Goal: Task Accomplishment & Management: Use online tool/utility

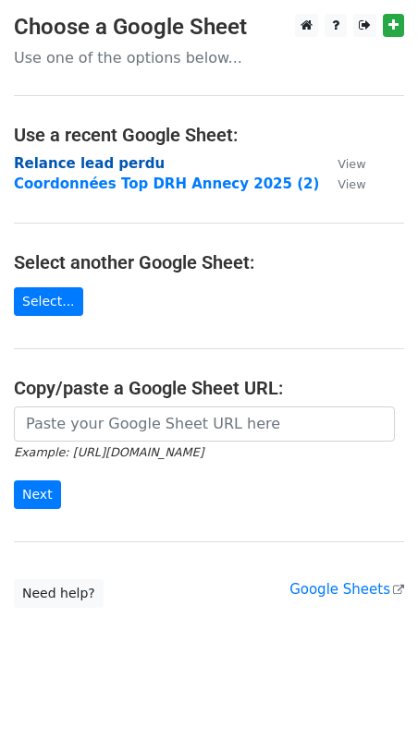
click at [103, 160] on strong "Relance lead perdu" at bounding box center [89, 163] width 151 height 17
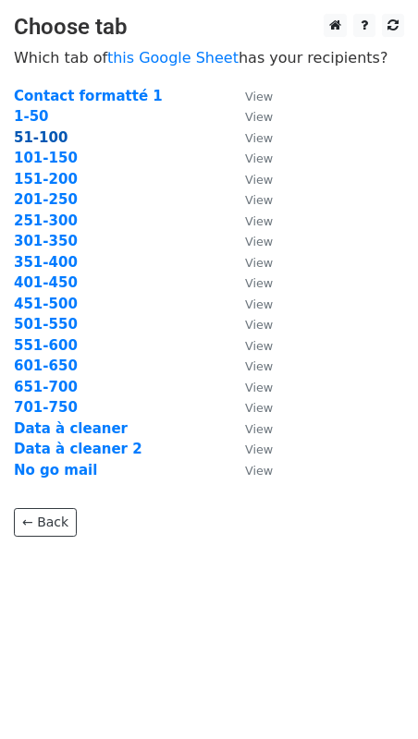
click at [46, 138] on strong "51-100" at bounding box center [41, 137] width 54 height 17
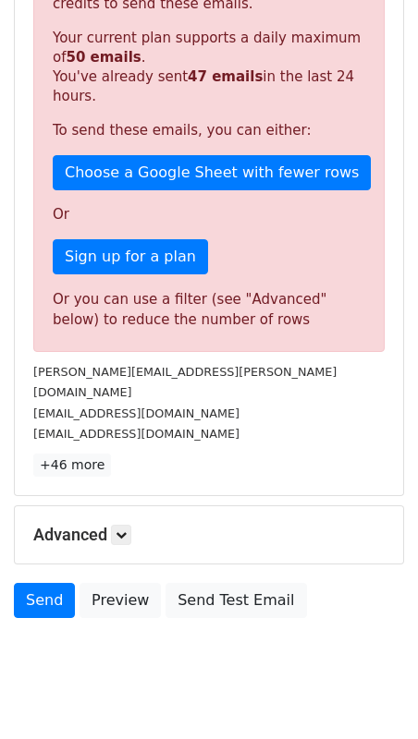
scroll to position [379, 0]
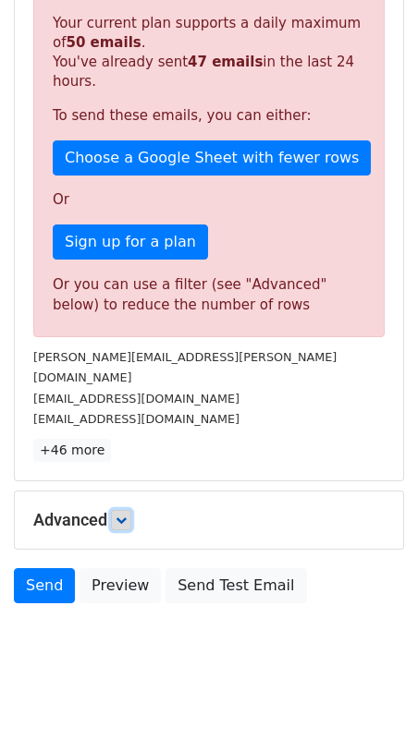
click at [120, 510] on link at bounding box center [121, 520] width 20 height 20
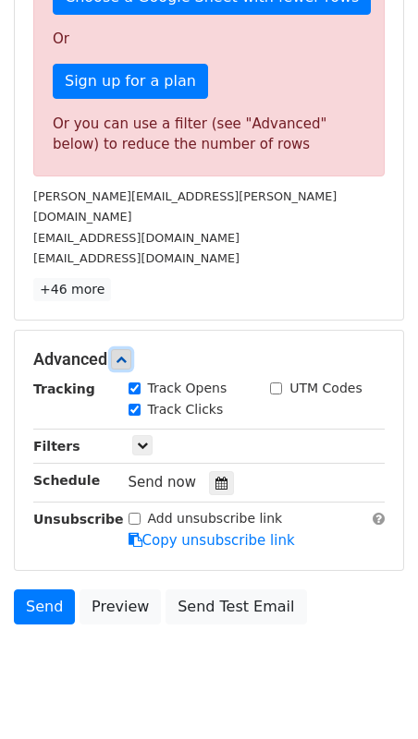
scroll to position [559, 0]
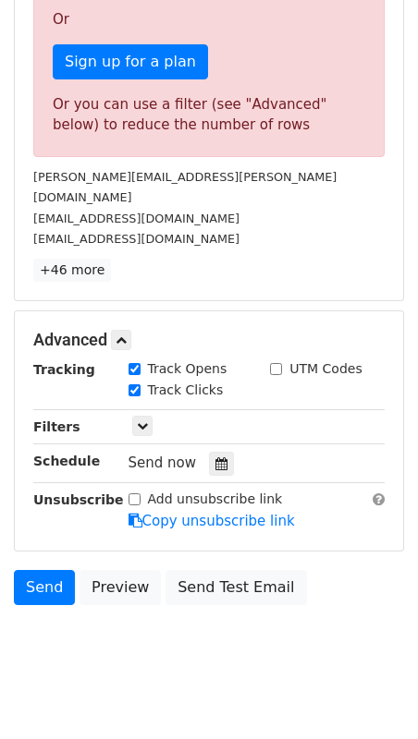
click at [195, 451] on div "Send now" at bounding box center [236, 463] width 217 height 25
click at [218, 458] on icon at bounding box center [221, 464] width 12 height 13
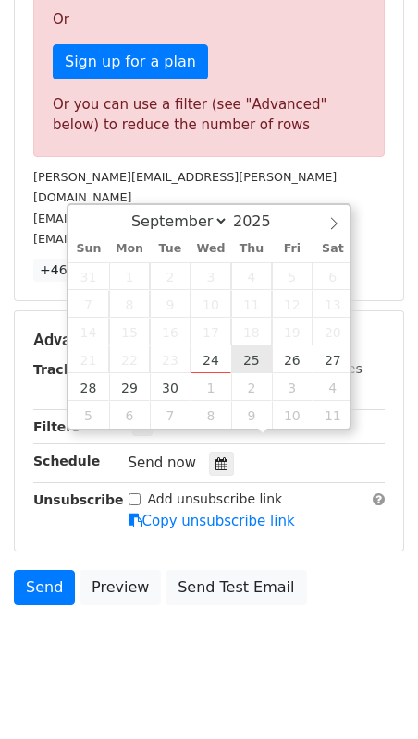
type input "2025-09-25 12:00"
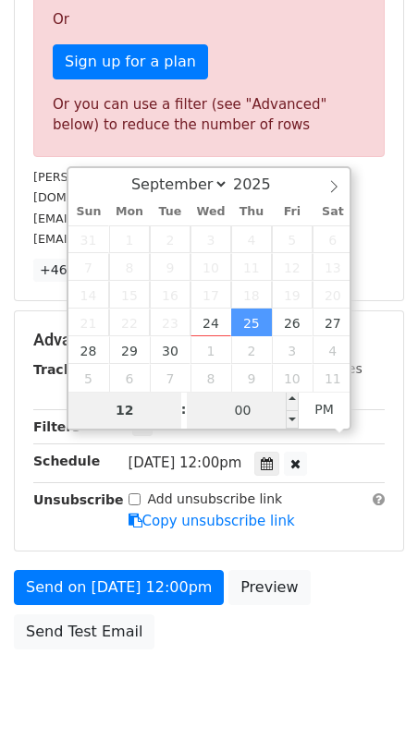
scroll to position [599, 0]
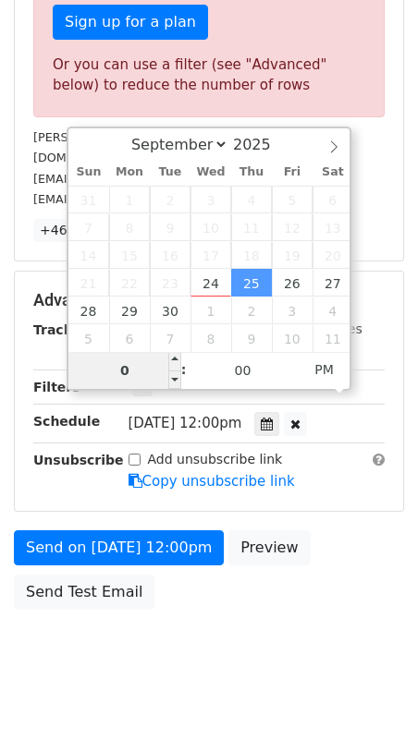
type input "09"
type input "2025-09-25 09:00"
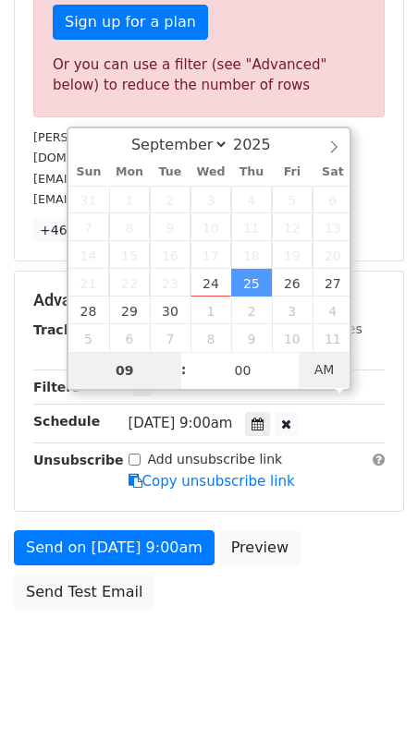
click at [318, 364] on span "AM" at bounding box center [324, 369] width 51 height 37
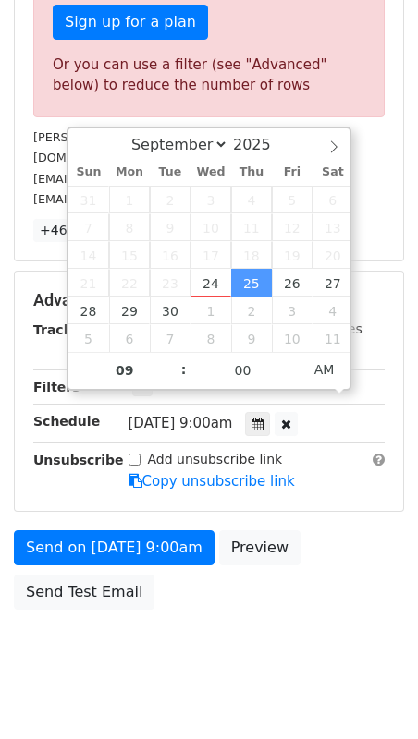
click at [331, 479] on div "Advanced Tracking Track Opens UTM Codes Track Clicks Filters Only include sprea…" at bounding box center [209, 391] width 388 height 239
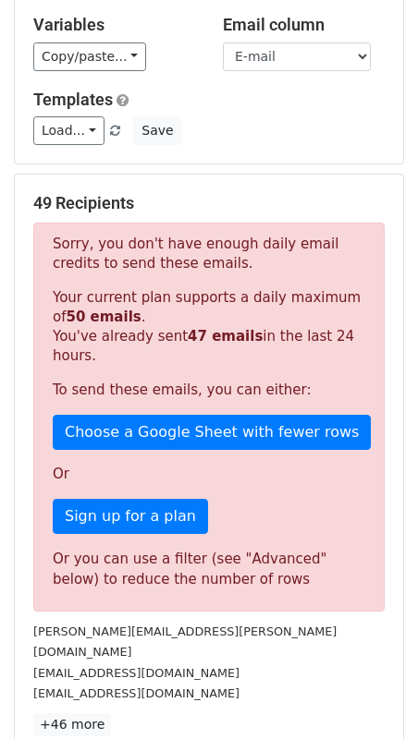
scroll to position [0, 0]
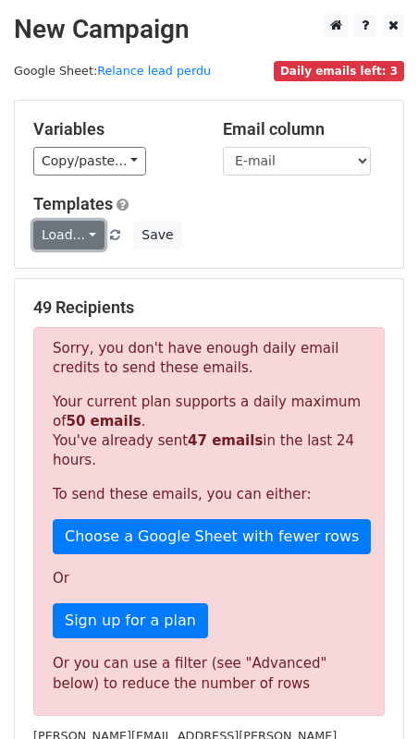
click at [83, 228] on link "Load..." at bounding box center [68, 235] width 71 height 29
click at [86, 290] on div "Salons" at bounding box center [107, 275] width 148 height 46
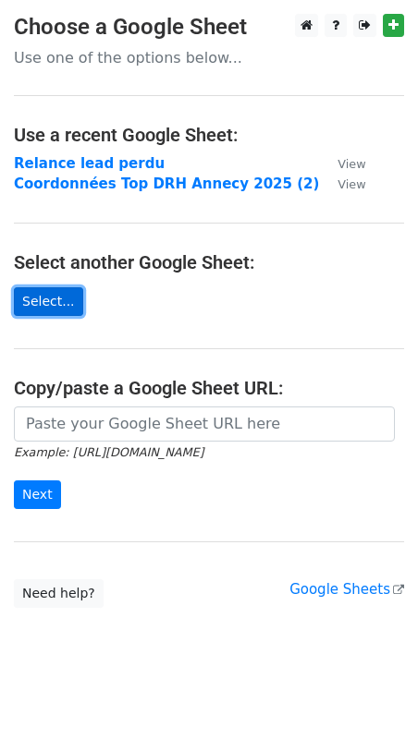
click at [43, 294] on link "Select..." at bounding box center [48, 301] width 69 height 29
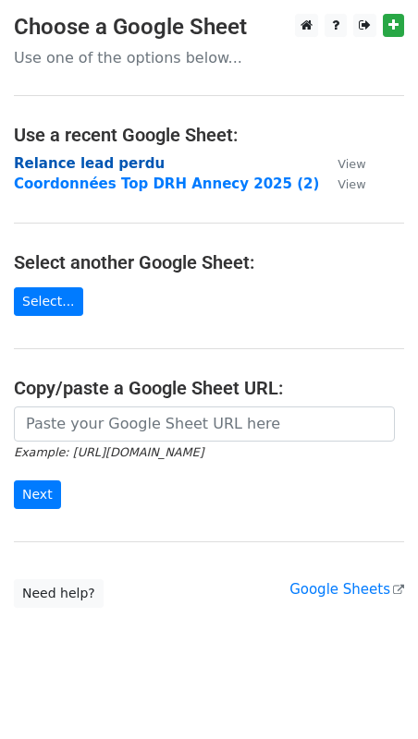
click at [134, 166] on strong "Relance lead perdu" at bounding box center [89, 163] width 151 height 17
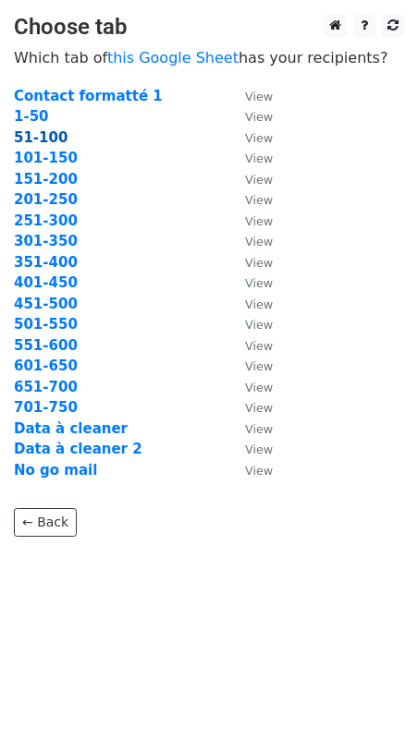
click at [43, 145] on strong "51-100" at bounding box center [41, 137] width 54 height 17
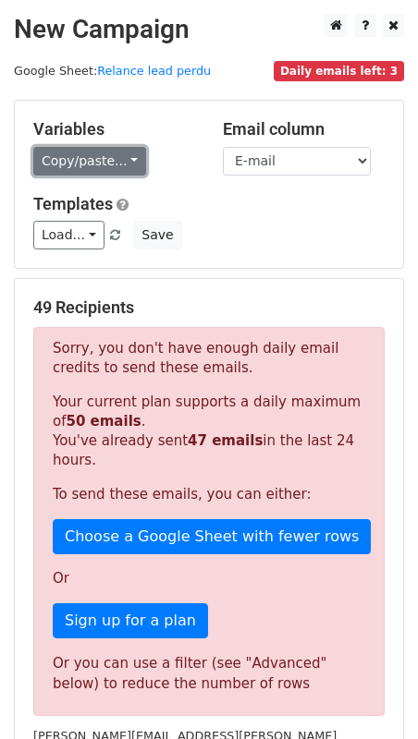
click at [76, 161] on link "Copy/paste..." at bounding box center [89, 161] width 113 height 29
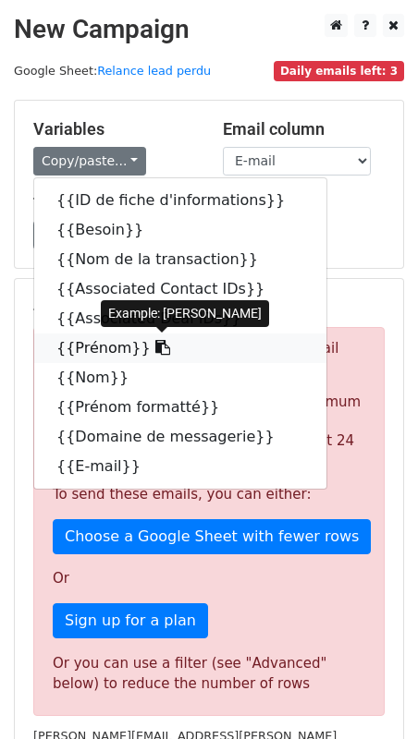
click at [155, 349] on icon at bounding box center [162, 347] width 15 height 15
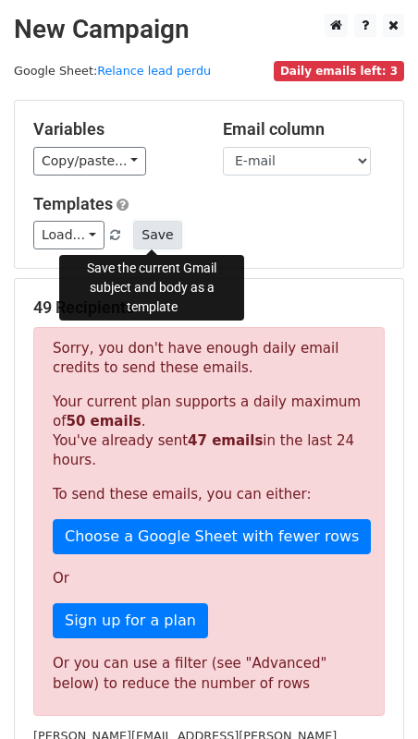
click at [153, 238] on button "Save" at bounding box center [157, 235] width 48 height 29
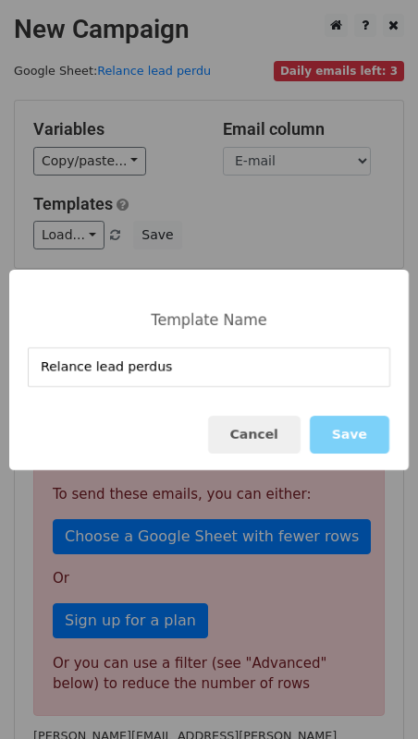
click at [116, 371] on input "Relance lead perdus" at bounding box center [209, 368] width 362 height 40
type input "Relance leads perdus"
click at [332, 435] on button "Save" at bounding box center [349, 435] width 79 height 38
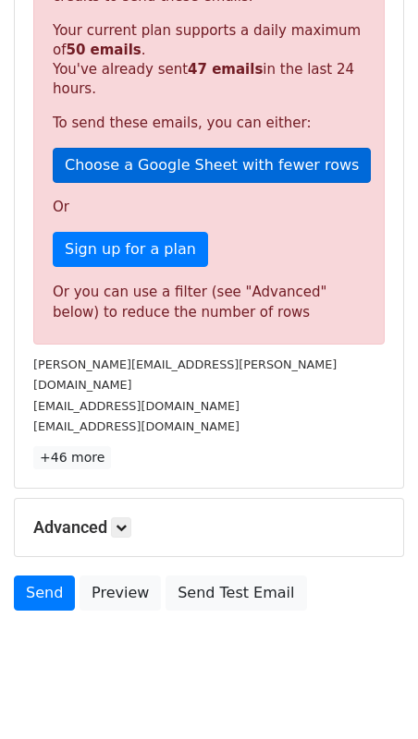
scroll to position [379, 0]
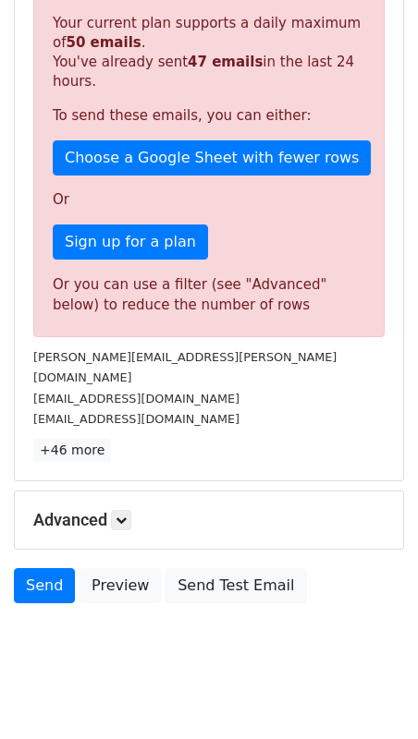
click at [133, 510] on h5 "Advanced" at bounding box center [208, 520] width 351 height 20
click at [127, 515] on icon at bounding box center [121, 520] width 11 height 11
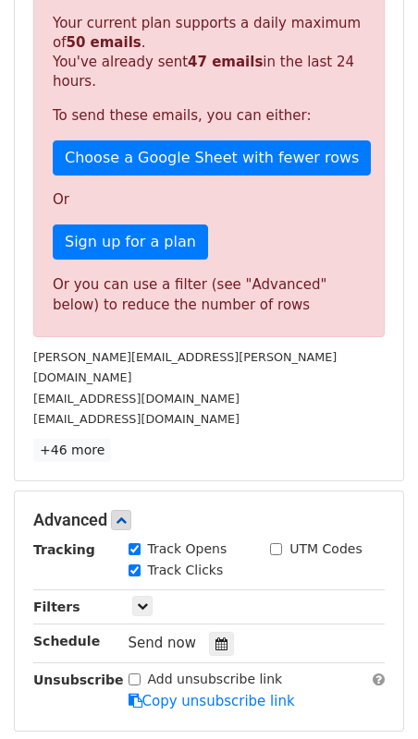
click at [165, 635] on span "Send now" at bounding box center [162, 643] width 68 height 17
click at [215, 638] on icon at bounding box center [221, 644] width 12 height 13
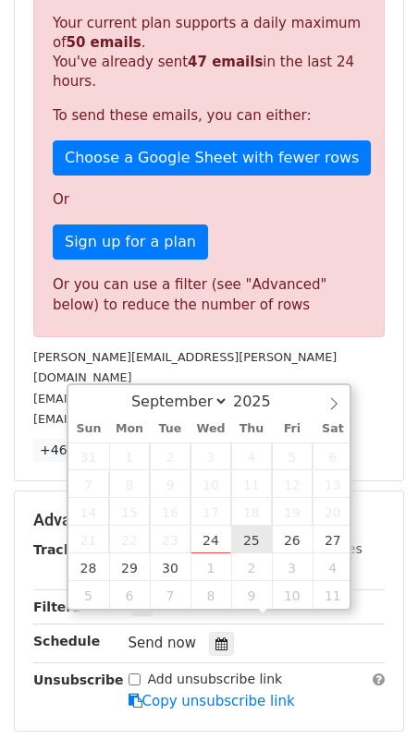
type input "[DATE] 12:00"
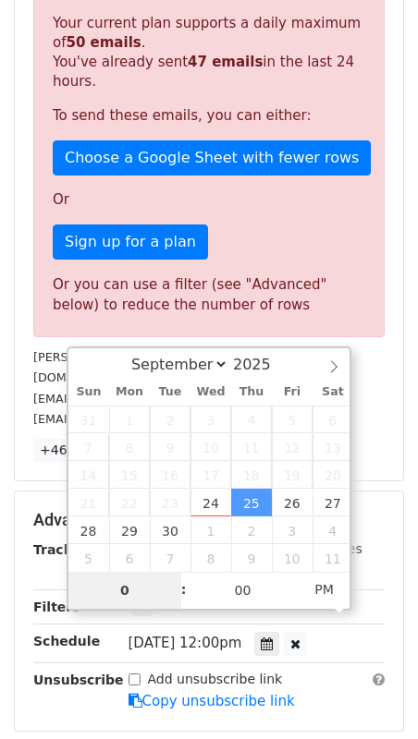
type input "09"
type input "[DATE] 09:00"
click at [317, 595] on span "AM" at bounding box center [324, 589] width 51 height 37
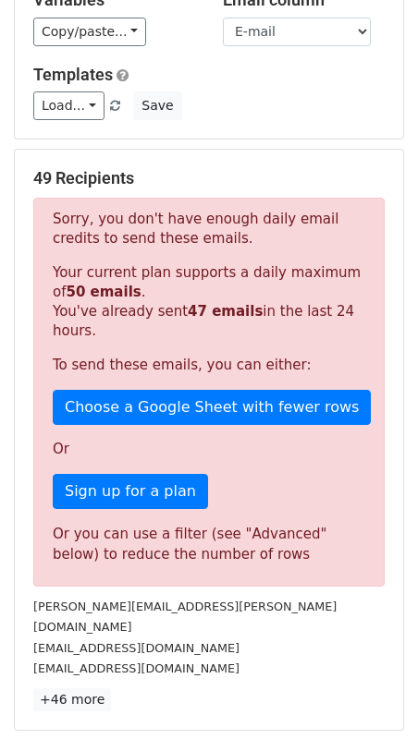
click at [223, 451] on form "Variables Copy/paste... {{ID de fiche d'informations}} {{Besoin}} {{Nom de la t…" at bounding box center [209, 529] width 390 height 1118
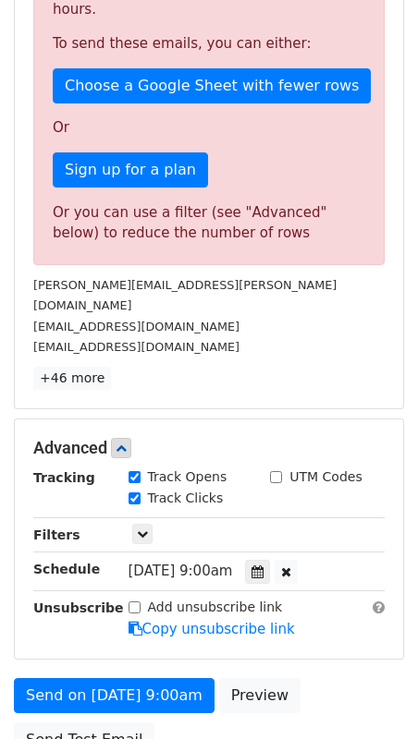
scroll to position [604, 0]
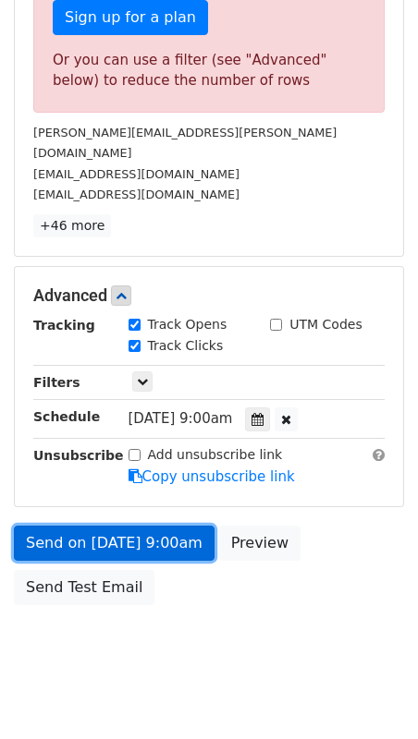
click at [96, 526] on link "Send on [DATE] 9:00am" at bounding box center [114, 543] width 201 height 35
